Goal: Navigation & Orientation: Find specific page/section

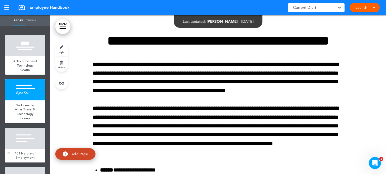
click at [16, 146] on div at bounding box center [25, 138] width 40 height 21
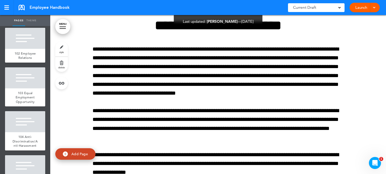
scroll to position [151, 0]
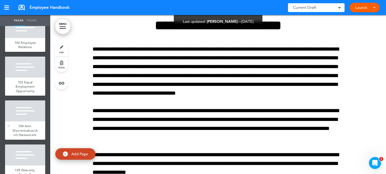
click at [18, 134] on span "104 Anti-Discrimination/Anti-Harassment" at bounding box center [25, 130] width 25 height 13
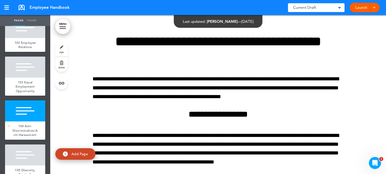
scroll to position [1790, 0]
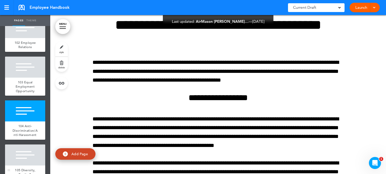
click at [18, 160] on div at bounding box center [25, 155] width 40 height 21
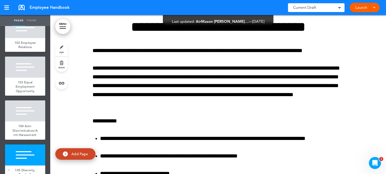
scroll to position [2051, 0]
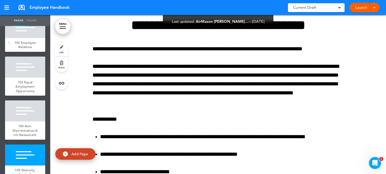
click at [27, 43] on div "102 Employee Relations" at bounding box center [25, 45] width 40 height 14
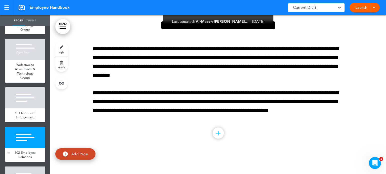
scroll to position [40, 0]
click at [26, 70] on span "Welcome to Atlas Travel & Technology Group" at bounding box center [25, 72] width 20 height 18
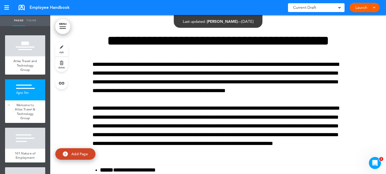
click at [26, 70] on span "Atlas Travel and Technology Group" at bounding box center [25, 65] width 24 height 13
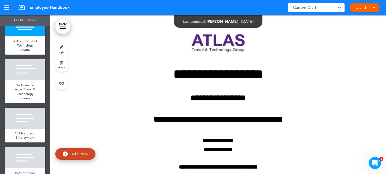
scroll to position [30, 0]
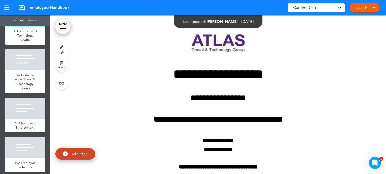
click at [26, 70] on div at bounding box center [25, 59] width 40 height 21
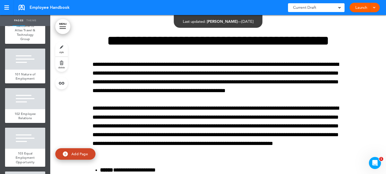
scroll to position [80, 0]
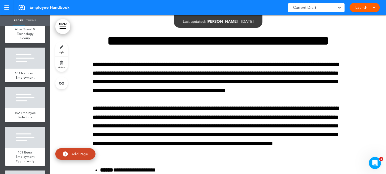
click at [26, 69] on div at bounding box center [25, 58] width 40 height 21
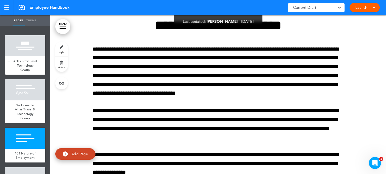
click at [17, 62] on span "Atlas Travel and Technology Group" at bounding box center [25, 65] width 24 height 13
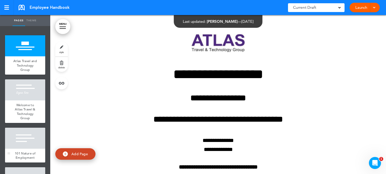
click at [21, 144] on div at bounding box center [25, 138] width 40 height 21
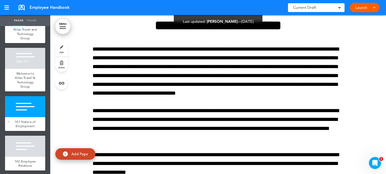
scroll to position [40, 0]
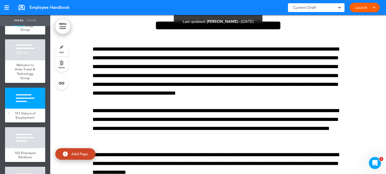
click at [21, 144] on div at bounding box center [25, 138] width 40 height 21
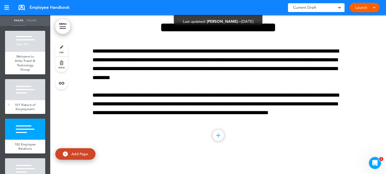
scroll to position [50, 0]
